Goal: Transaction & Acquisition: Book appointment/travel/reservation

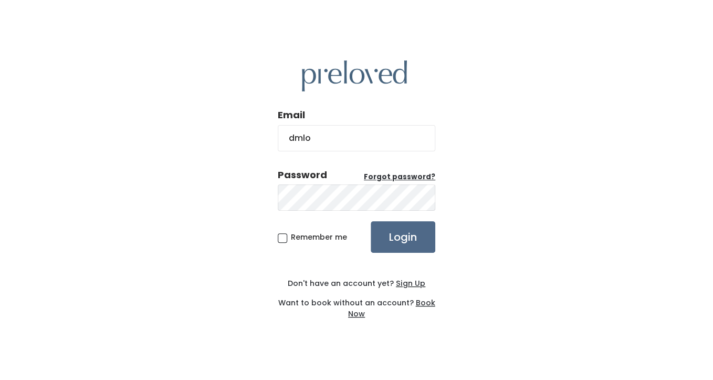
type input "dmlosser@gmail.com"
click at [291, 241] on span "Remember me" at bounding box center [319, 237] width 56 height 11
click at [291, 238] on input "Remember me" at bounding box center [294, 235] width 7 height 7
checkbox input "true"
click at [410, 238] on input "Login" at bounding box center [403, 237] width 65 height 32
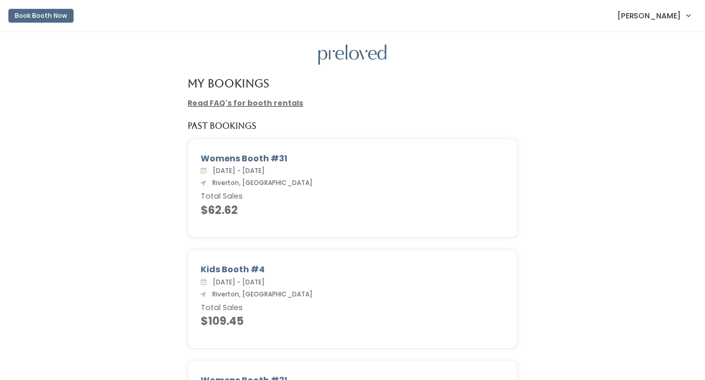
click at [58, 17] on button "Book Booth Now" at bounding box center [40, 16] width 65 height 14
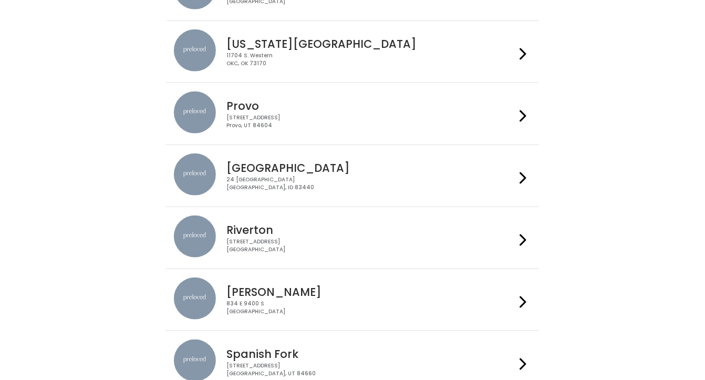
scroll to position [381, 0]
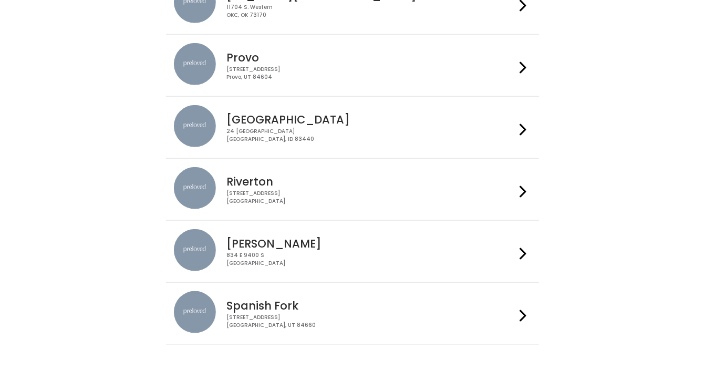
click at [393, 193] on div "2602 West 12600 South Riverton, UT 84065" at bounding box center [370, 197] width 289 height 15
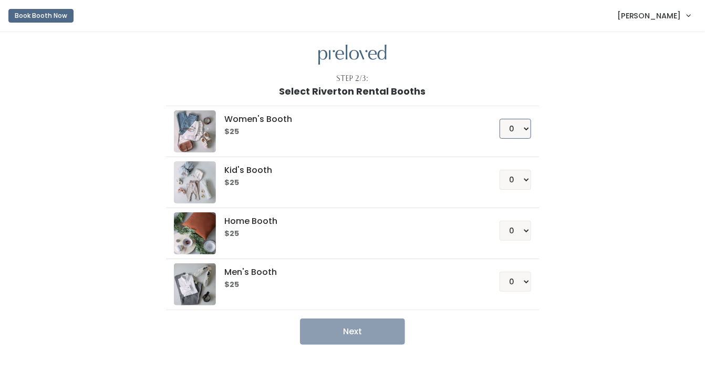
click at [521, 134] on select "0 1 2 3 4" at bounding box center [515, 129] width 32 height 20
select select "1"
click at [499, 119] on select "0 1 2 3 4" at bounding box center [515, 129] width 32 height 20
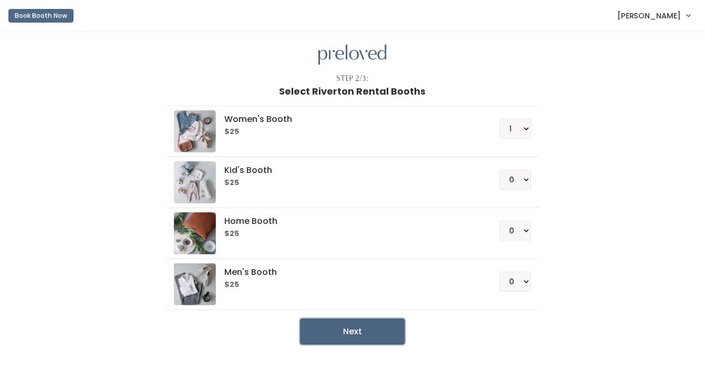
click at [362, 328] on button "Next" at bounding box center [352, 331] width 105 height 26
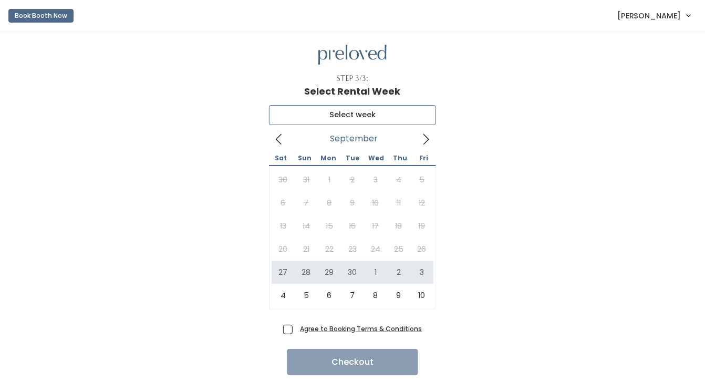
type input "September 27 to October 3"
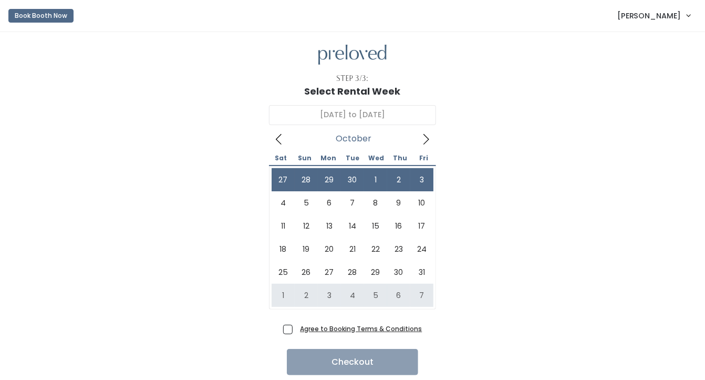
click at [296, 328] on span "Agree to Booking Terms & Conditions" at bounding box center [359, 328] width 126 height 11
click at [296, 328] on input "Agree to Booking Terms & Conditions" at bounding box center [299, 326] width 7 height 7
checkbox input "true"
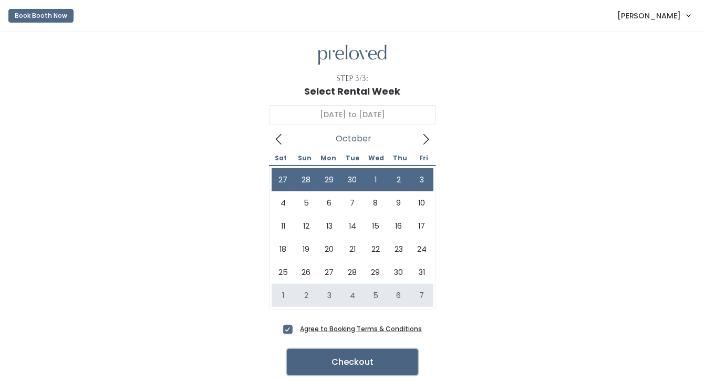
click at [337, 366] on button "Checkout" at bounding box center [352, 362] width 131 height 26
